Goal: Information Seeking & Learning: Learn about a topic

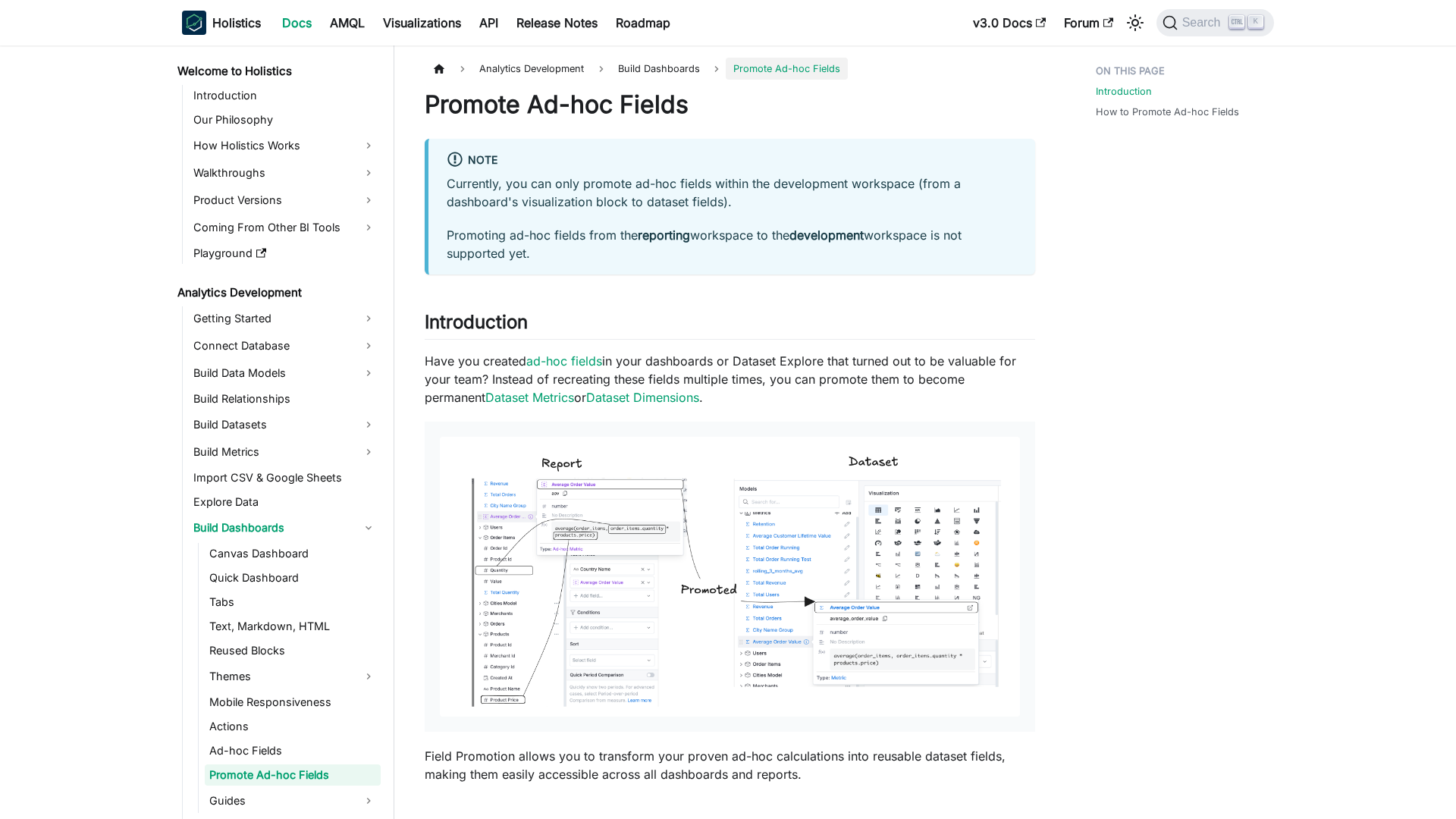
scroll to position [122, 0]
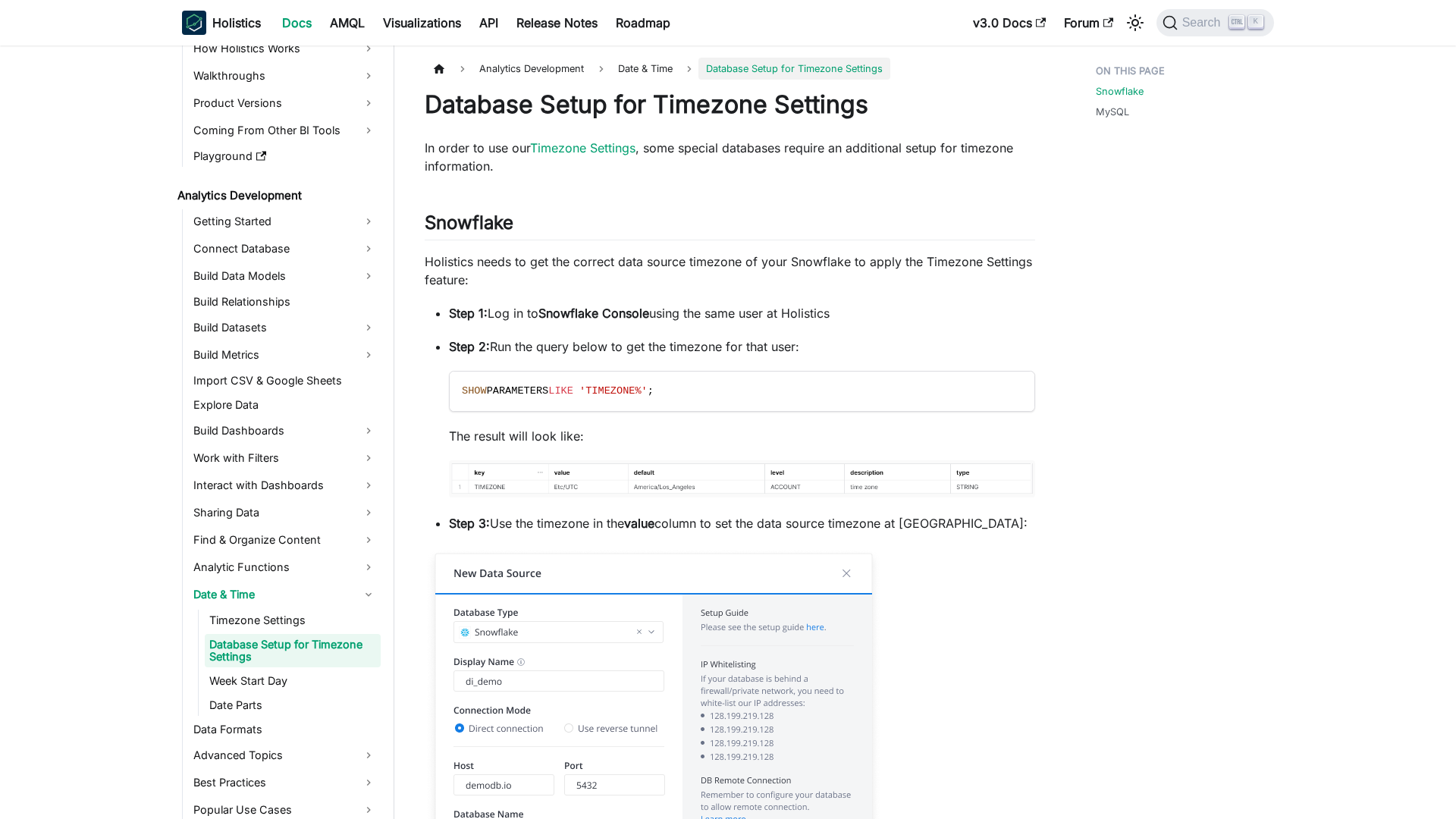
scroll to position [100, 0]
